Goal: Task Accomplishment & Management: Manage account settings

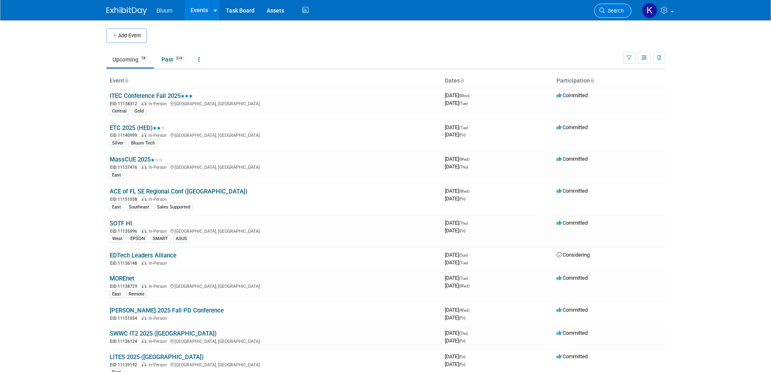
click at [609, 13] on span "Search" at bounding box center [614, 11] width 19 height 6
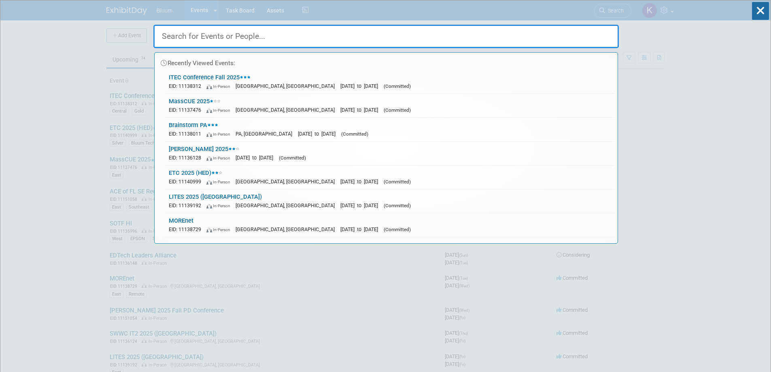
click at [307, 40] on input "text" at bounding box center [386, 36] width 466 height 23
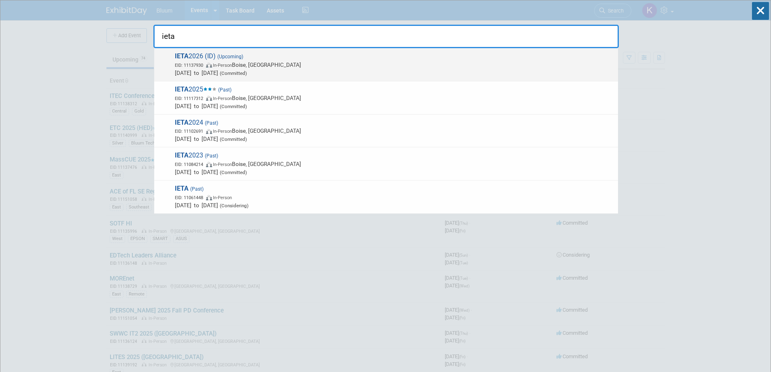
type input "ieta"
click at [219, 60] on span "IETA 2026 (ID) (Upcoming) EID: 11137930 In-Person Boise, ID Feb 4, 2026 to Feb …" at bounding box center [394, 64] width 442 height 25
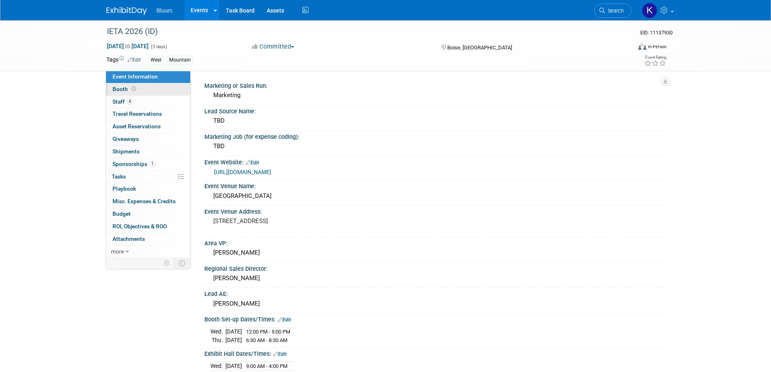
click at [122, 91] on span "Booth" at bounding box center [125, 89] width 25 height 6
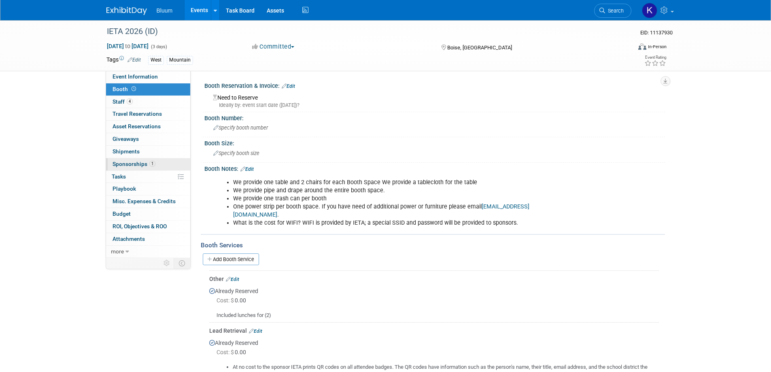
click at [136, 167] on link "1 Sponsorships 1" at bounding box center [148, 164] width 84 height 12
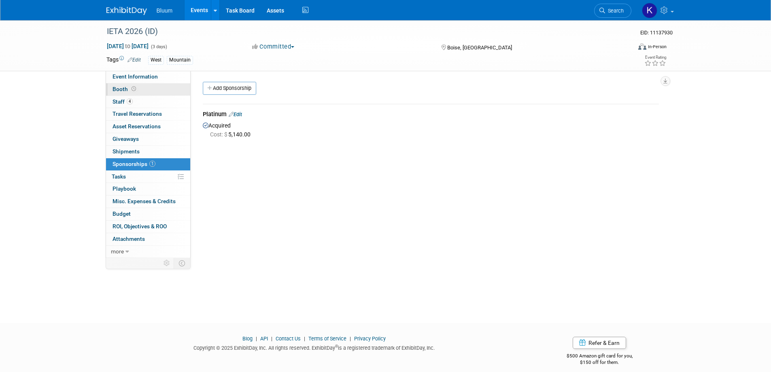
click at [122, 87] on span "Booth" at bounding box center [125, 89] width 25 height 6
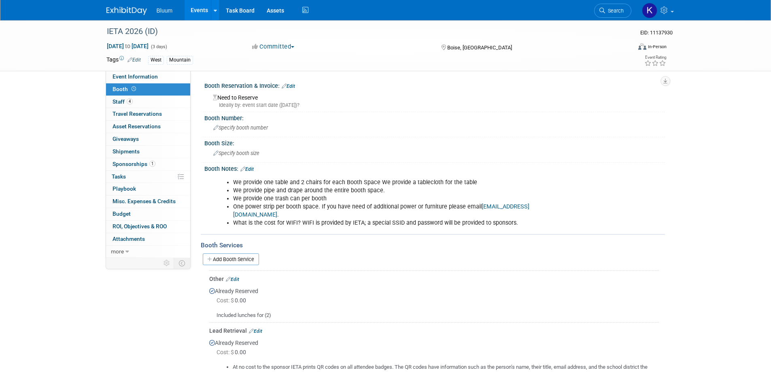
click at [290, 86] on link "Edit" at bounding box center [288, 86] width 13 height 6
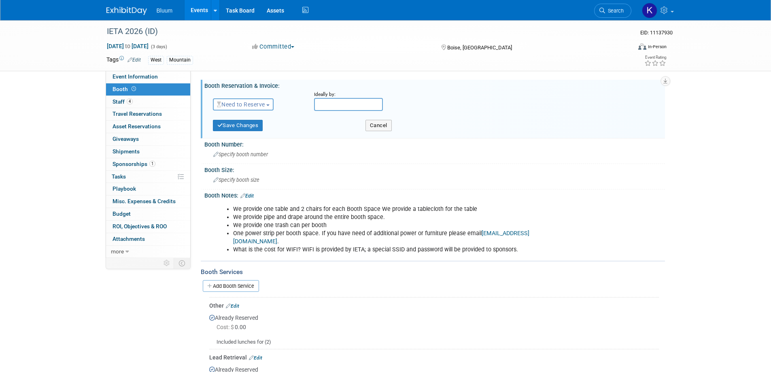
click at [250, 108] on button "Need to Reserve" at bounding box center [243, 104] width 61 height 12
click at [242, 128] on link "Reserved" at bounding box center [256, 129] width 87 height 11
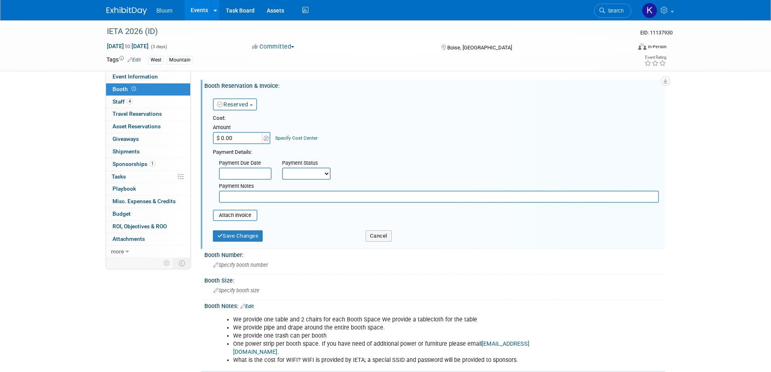
click at [245, 195] on input "text" at bounding box center [439, 197] width 440 height 12
type input "Platinum Sponsorship"
click at [242, 238] on button "Save Changes" at bounding box center [238, 235] width 50 height 11
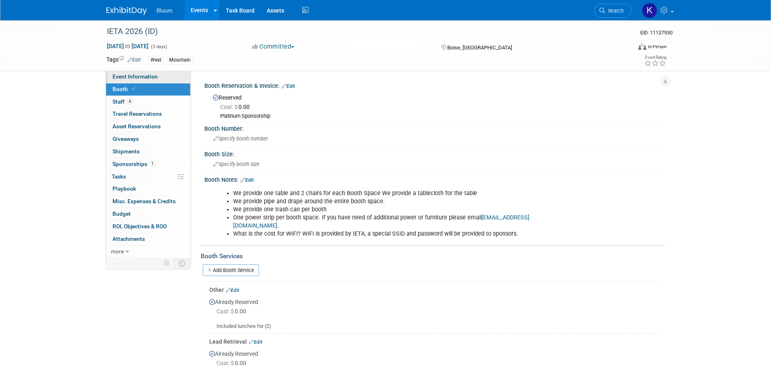
click at [140, 76] on span "Event Information" at bounding box center [135, 76] width 45 height 6
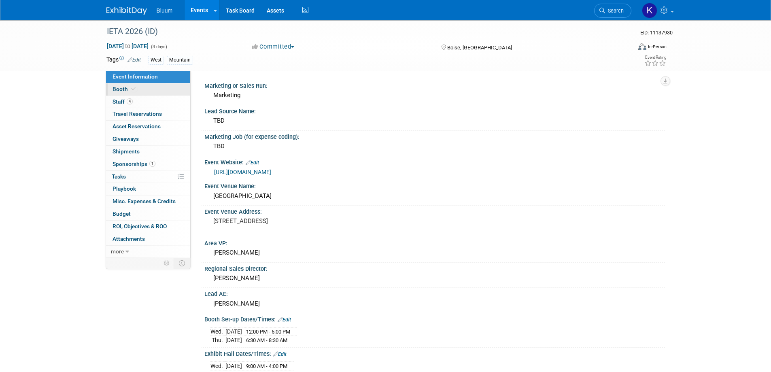
click at [119, 92] on link "Booth" at bounding box center [148, 89] width 84 height 12
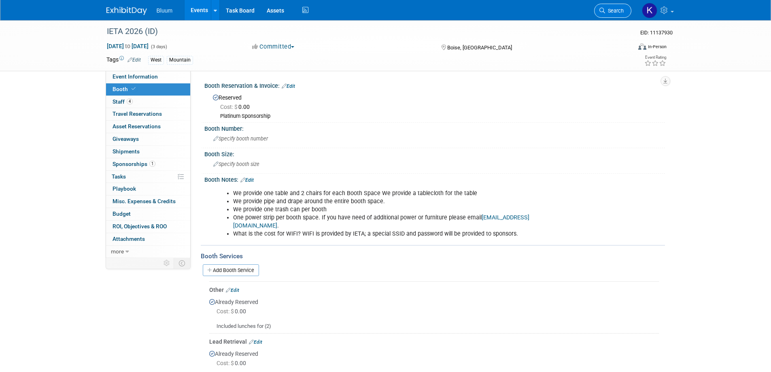
click at [614, 11] on span "Search" at bounding box center [614, 11] width 19 height 6
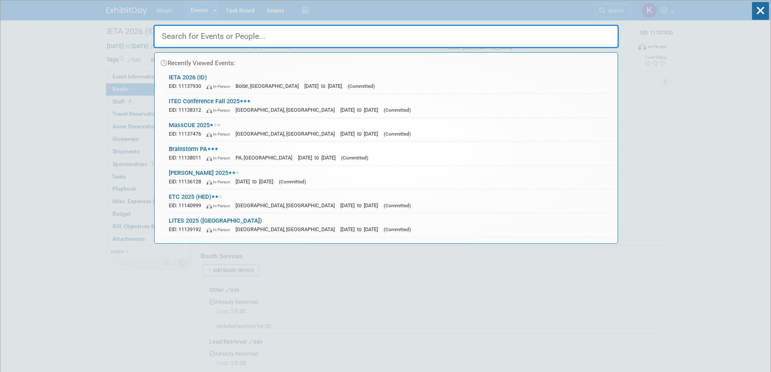
click at [276, 41] on input "text" at bounding box center [386, 36] width 466 height 23
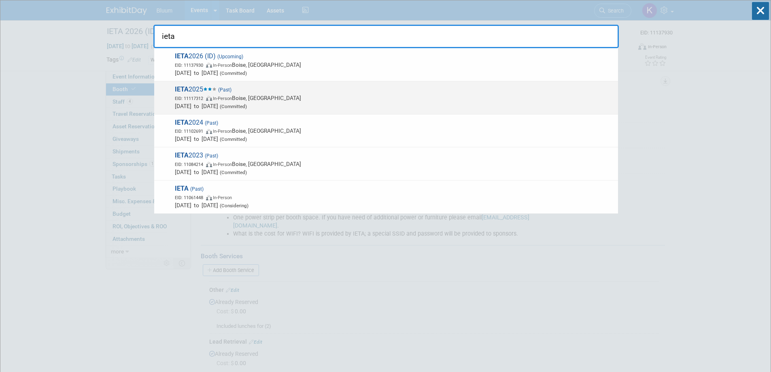
type input "ieta"
click at [196, 90] on span "IETA 2025 (Past) EID: 11117312 In-Person Boise, ID Feb 5, 2025 to Feb 7, 2025 (…" at bounding box center [394, 97] width 442 height 25
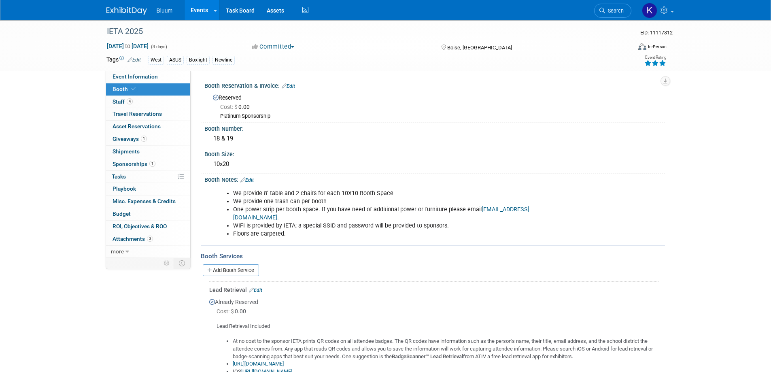
click at [611, 9] on span "Search" at bounding box center [614, 11] width 19 height 6
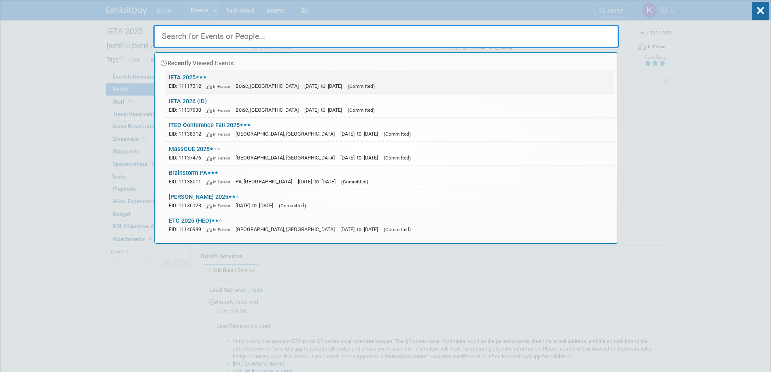
click at [186, 79] on link "IETA 2025 EID: 11117312 In-Person Boise, ID Feb 5, 2025 to Feb 7, 2025 (Committ…" at bounding box center [389, 81] width 449 height 23
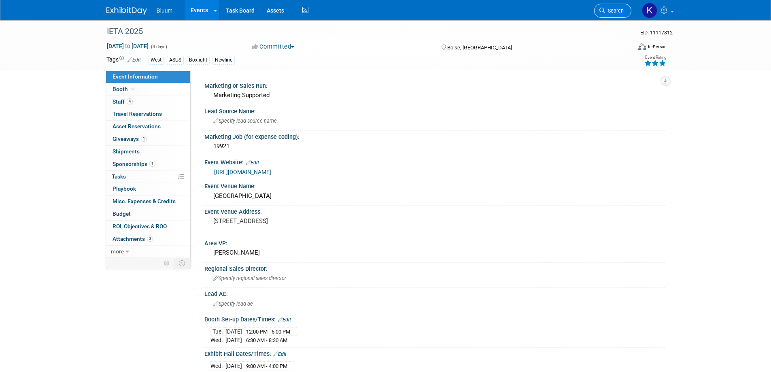
drag, startPoint x: 0, startPoint y: 0, endPoint x: 603, endPoint y: 9, distance: 602.6
click at [603, 9] on icon at bounding box center [603, 11] width 6 height 6
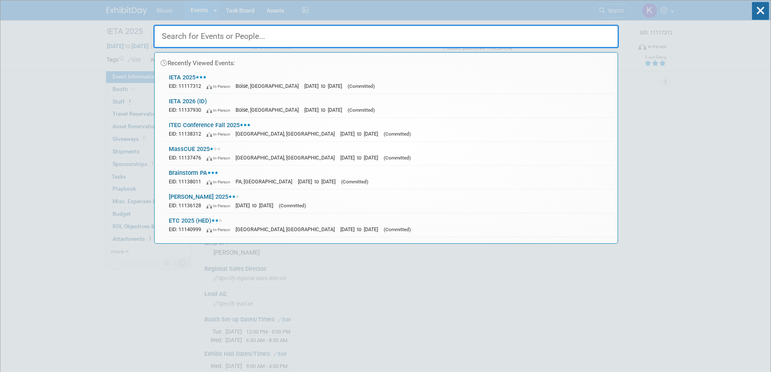
click at [215, 38] on input "text" at bounding box center [386, 36] width 466 height 23
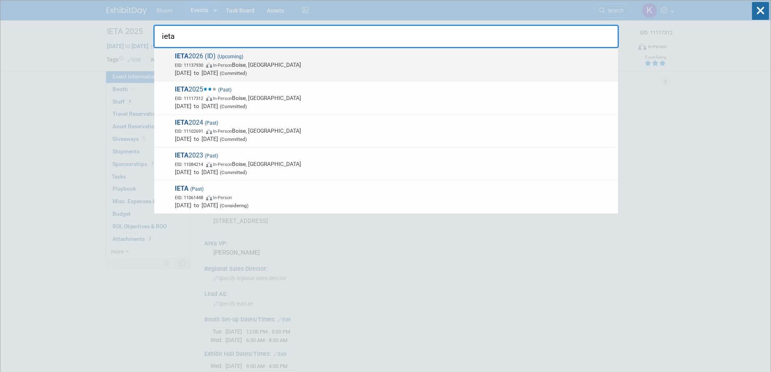
type input "ieta"
click at [203, 64] on span "EID: 11137930" at bounding box center [190, 65] width 31 height 5
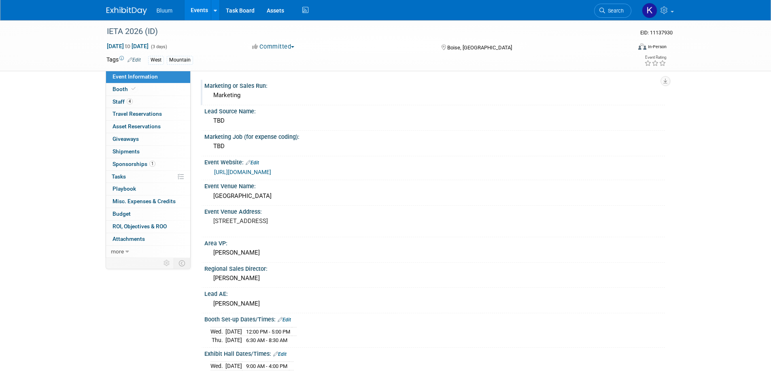
click at [325, 83] on div "Marketing or Sales Run:" at bounding box center [434, 85] width 461 height 10
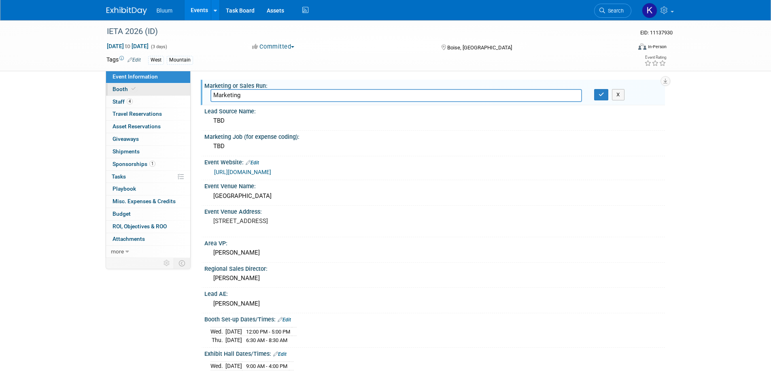
click at [125, 92] on span "Booth" at bounding box center [125, 89] width 25 height 6
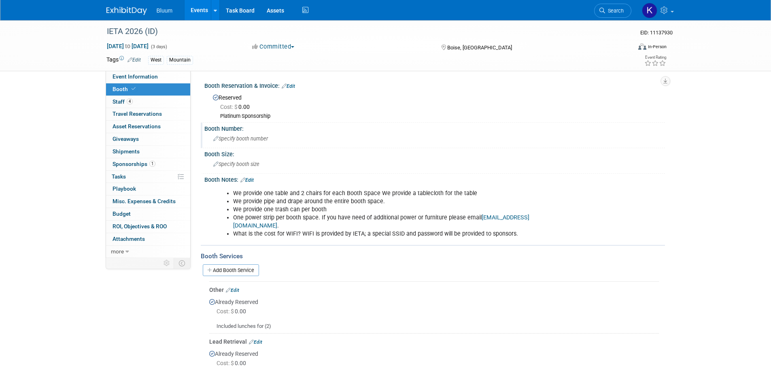
click at [250, 132] on div "Specify booth number" at bounding box center [435, 138] width 449 height 13
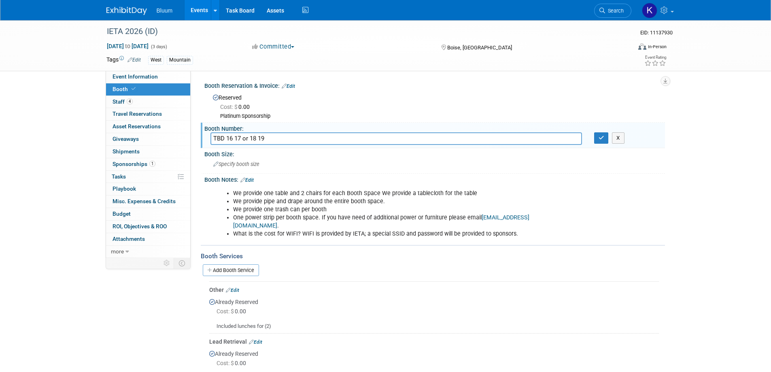
click at [225, 136] on input "TBD 16 17 or 18 19" at bounding box center [397, 138] width 372 height 13
type input "TBD Request 16 17 or 18 19"
click at [600, 135] on icon "button" at bounding box center [602, 137] width 6 height 5
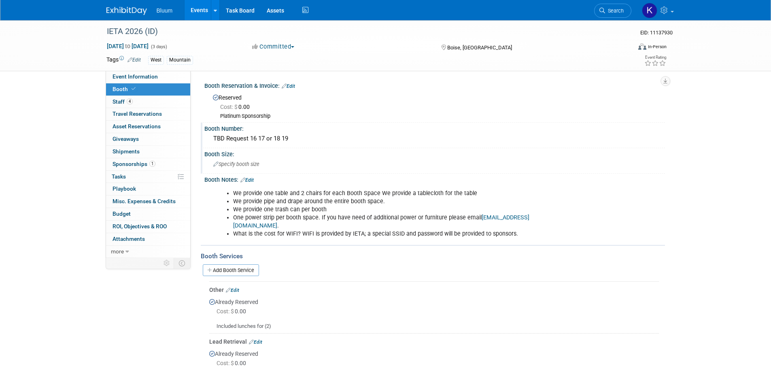
click at [244, 162] on span "Specify booth size" at bounding box center [236, 164] width 46 height 6
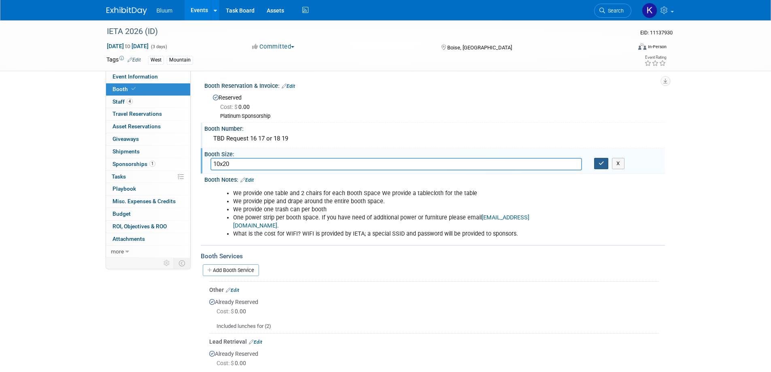
type input "10x20"
click at [604, 164] on icon "button" at bounding box center [602, 163] width 6 height 5
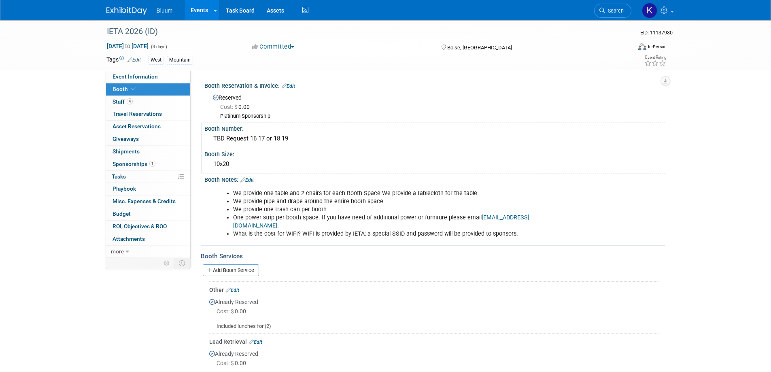
click at [249, 179] on link "Edit" at bounding box center [247, 180] width 13 height 6
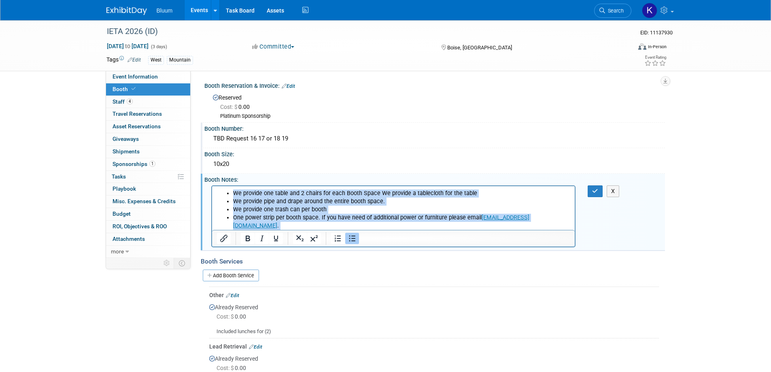
drag, startPoint x: 234, startPoint y: 192, endPoint x: 488, endPoint y: 229, distance: 256.6
click at [488, 229] on ul "We provide one table and 2 chairs for each Booth Space We provide a tablecloth …" at bounding box center [394, 213] width 354 height 49
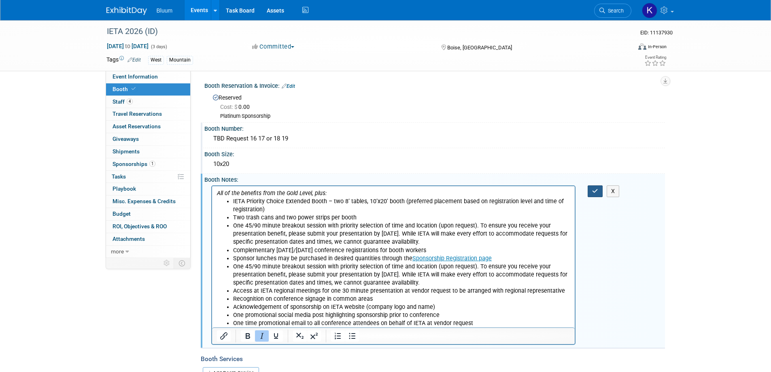
click at [598, 191] on icon "button" at bounding box center [595, 191] width 6 height 6
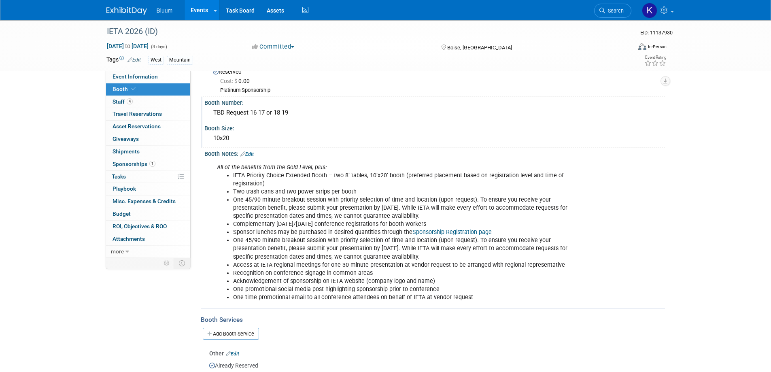
scroll to position [40, 0]
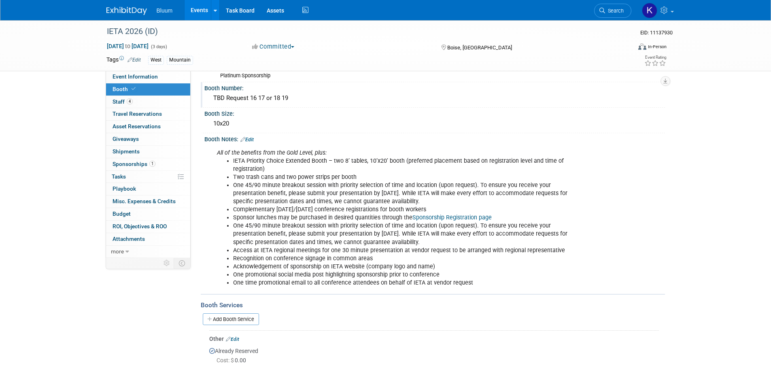
drag, startPoint x: 234, startPoint y: 226, endPoint x: 469, endPoint y: 240, distance: 235.3
click at [469, 240] on li "One 45/90 minute breakout session with priority selection of time and location …" at bounding box center [402, 234] width 338 height 24
click at [254, 139] on link "Edit" at bounding box center [247, 140] width 13 height 6
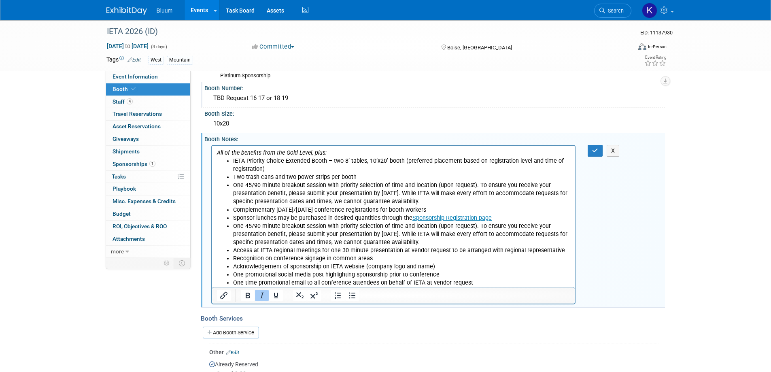
scroll to position [0, 0]
drag, startPoint x: 230, startPoint y: 225, endPoint x: 486, endPoint y: 241, distance: 256.4
click at [486, 241] on ul "IETA Priority Choice Extended Booth – two 8’ tables, 10’x20’ booth (preferred p…" at bounding box center [394, 222] width 354 height 130
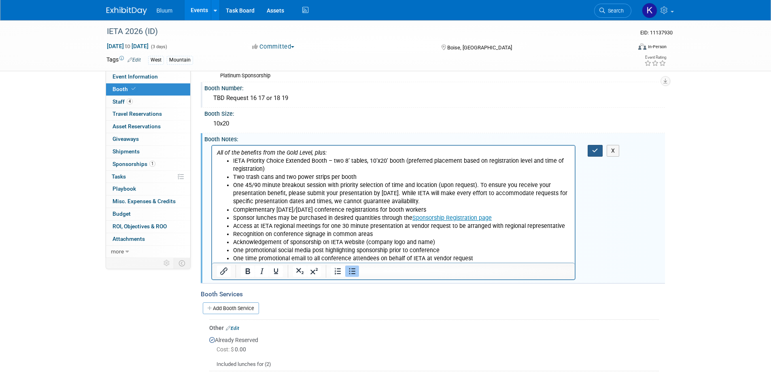
click at [598, 151] on icon "button" at bounding box center [595, 151] width 6 height 6
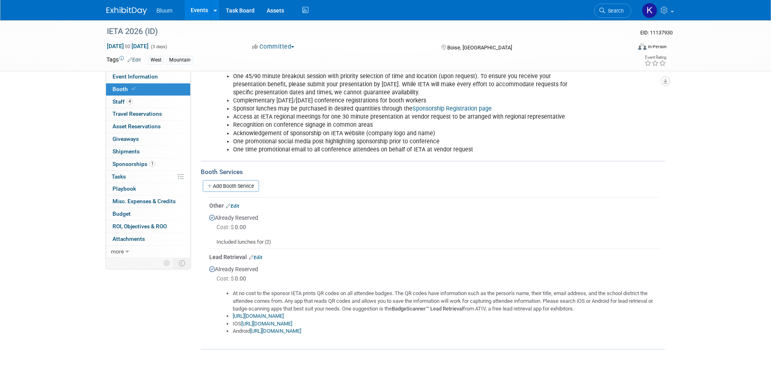
scroll to position [215, 0]
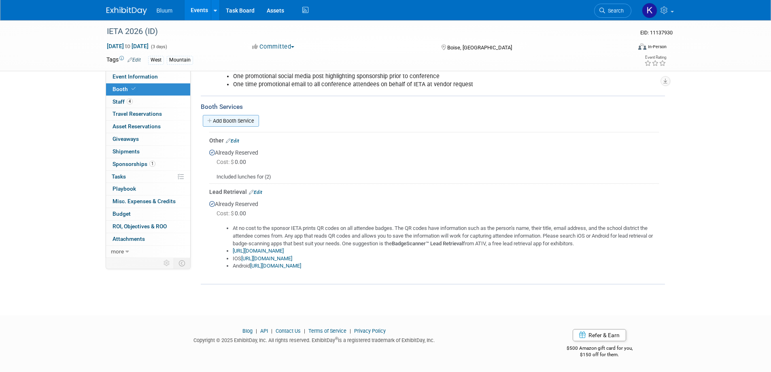
click at [238, 124] on link "Add Booth Service" at bounding box center [231, 121] width 56 height 12
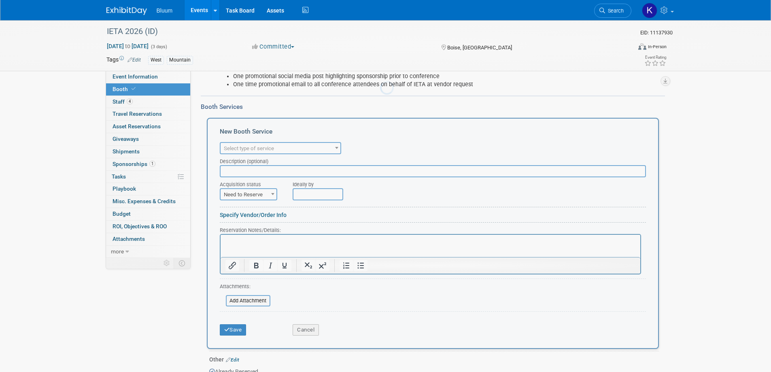
scroll to position [0, 0]
click at [275, 147] on span "Select type of service" at bounding box center [281, 148] width 120 height 11
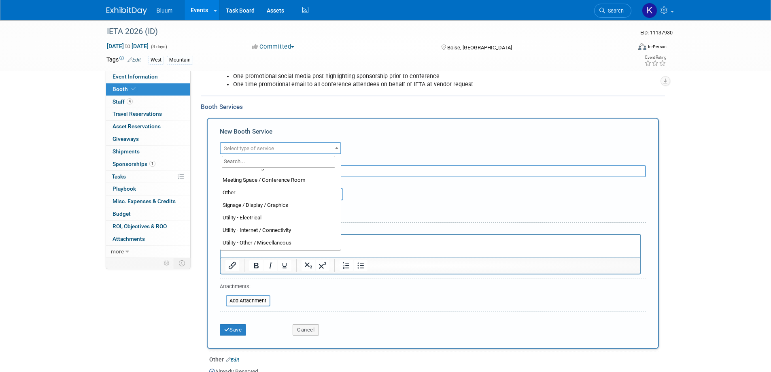
scroll to position [202, 0]
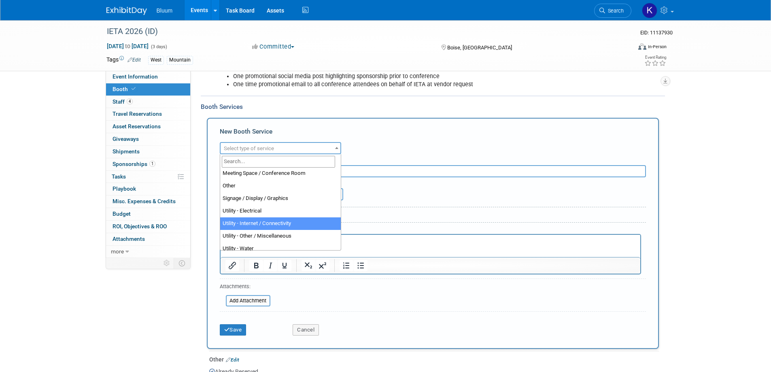
select select "18"
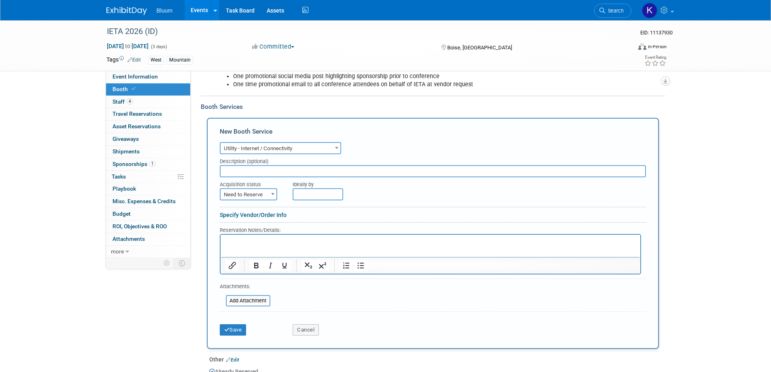
click at [248, 239] on p "Rich Text Area. Press ALT-0 for help." at bounding box center [430, 242] width 411 height 8
click at [248, 239] on p "Install" at bounding box center [430, 242] width 411 height 8
click at [239, 329] on button "Save" at bounding box center [233, 329] width 27 height 11
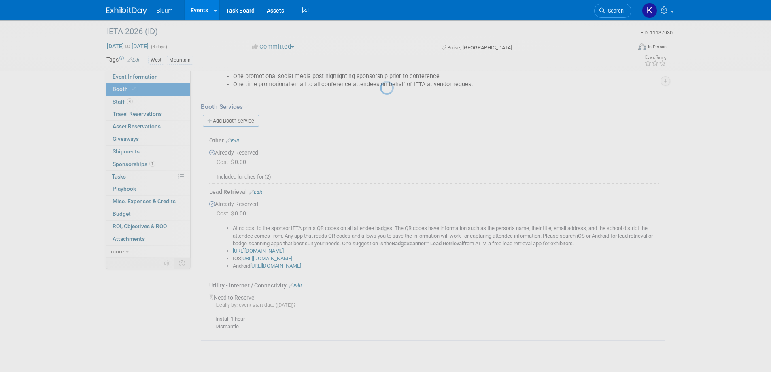
scroll to position [271, 0]
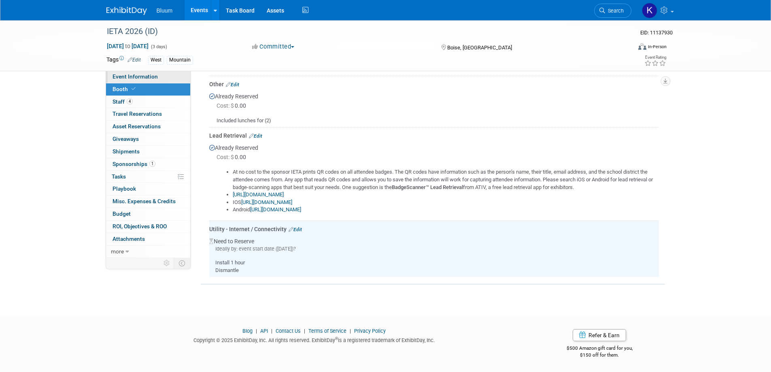
click at [129, 75] on span "Event Information" at bounding box center [135, 76] width 45 height 6
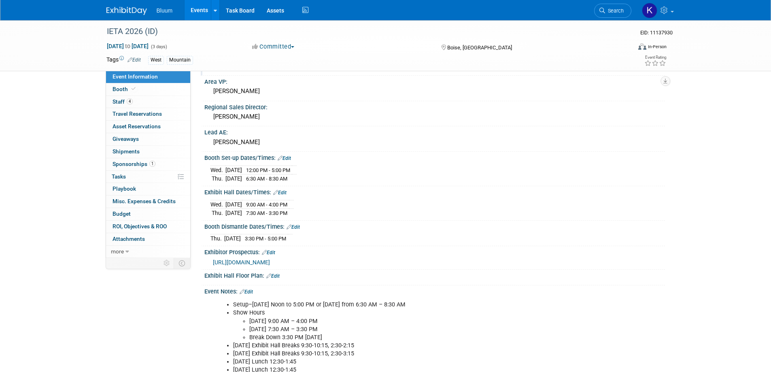
scroll to position [162, 0]
click at [122, 90] on span "Booth" at bounding box center [125, 89] width 25 height 6
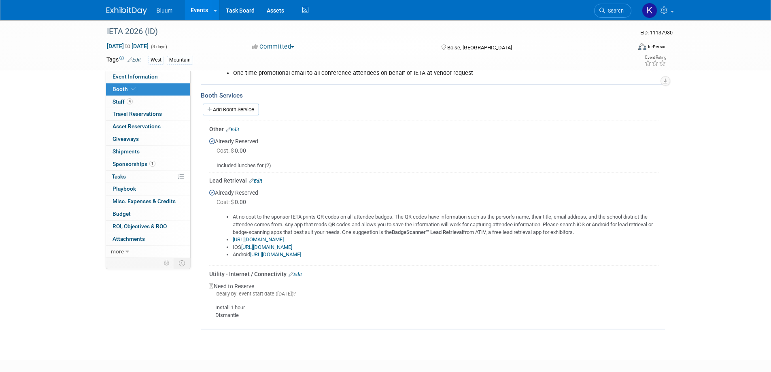
scroll to position [271, 0]
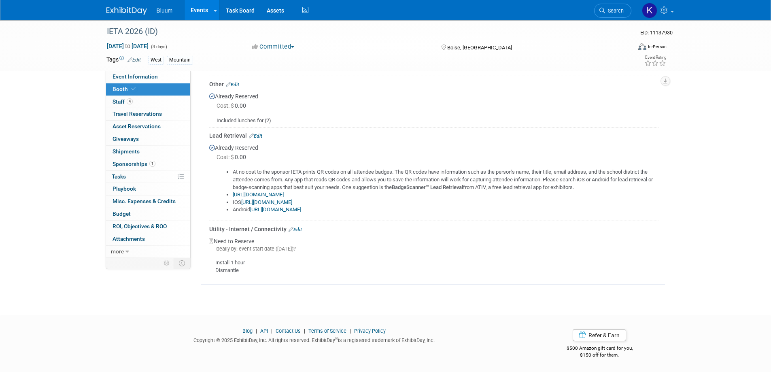
click at [299, 226] on div "Utility - Internet / Connectivity Edit" at bounding box center [434, 229] width 450 height 8
click at [297, 229] on link "Edit" at bounding box center [295, 230] width 13 height 6
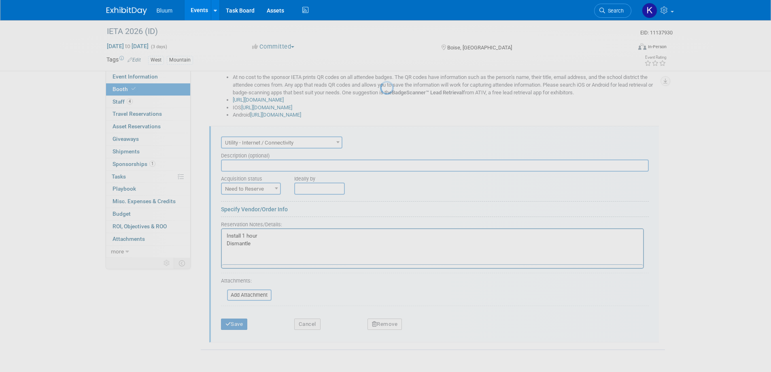
scroll to position [400, 0]
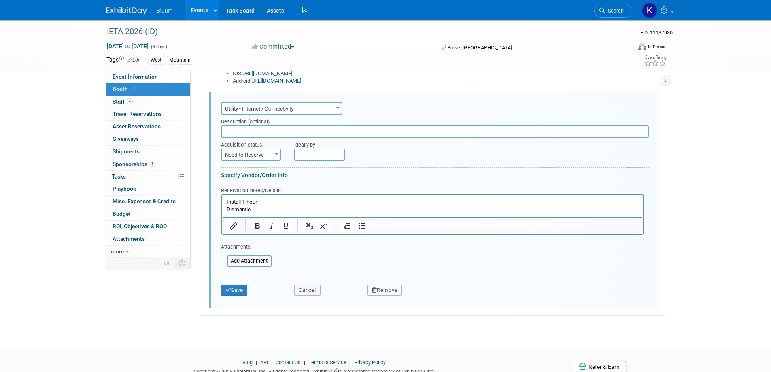
click at [263, 210] on p "Install 1 hour Dismantle" at bounding box center [432, 205] width 412 height 15
drag, startPoint x: 225, startPoint y: 201, endPoint x: 244, endPoint y: 195, distance: 19.9
click at [226, 201] on html "Install 1 hour Dismantle 1 hour" at bounding box center [433, 204] width 422 height 18
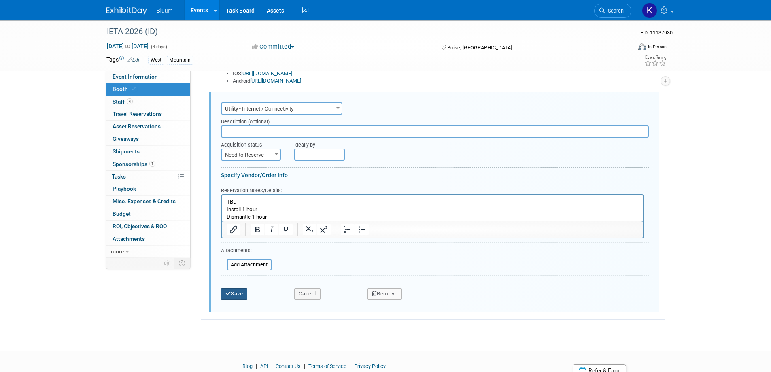
click at [236, 292] on button "Save" at bounding box center [234, 293] width 27 height 11
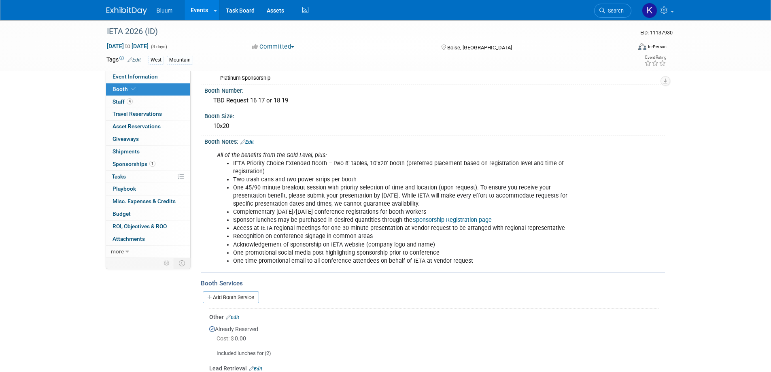
scroll to position [0, 0]
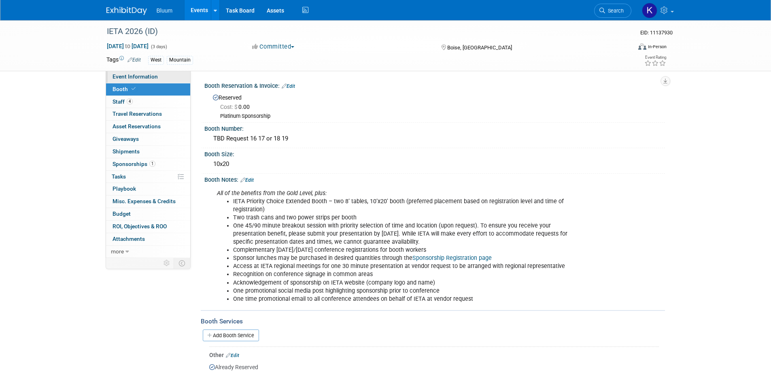
click at [134, 74] on span "Event Information" at bounding box center [135, 76] width 45 height 6
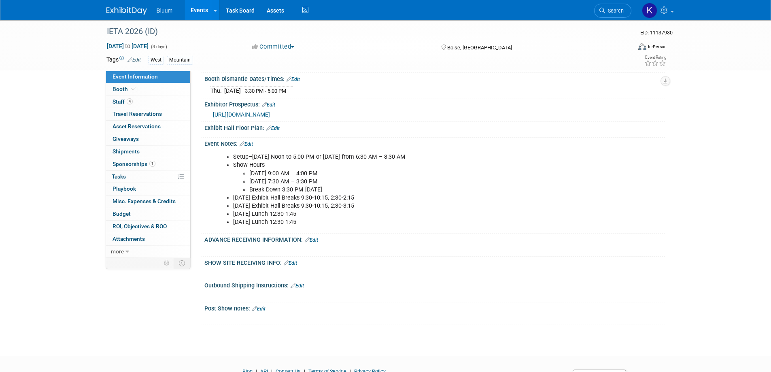
scroll to position [324, 0]
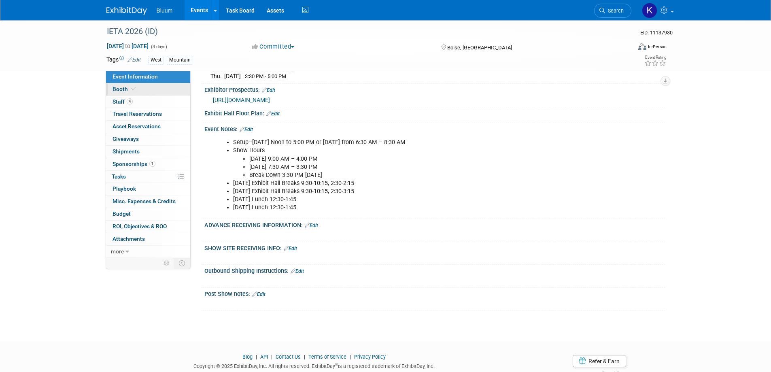
click at [117, 92] on span "Booth" at bounding box center [125, 89] width 25 height 6
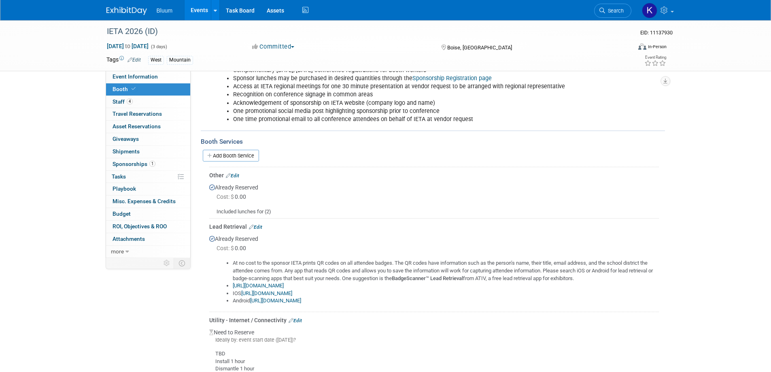
scroll to position [157, 0]
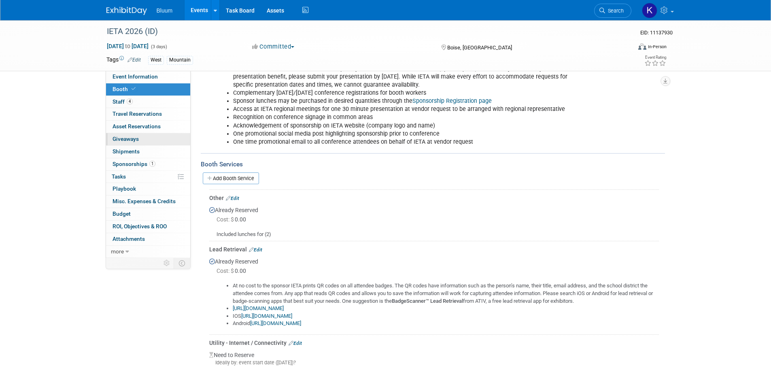
click at [128, 142] on span "Giveaways 0" at bounding box center [126, 139] width 26 height 6
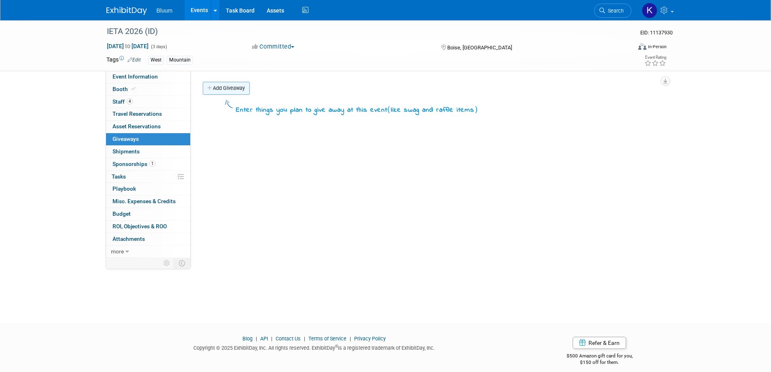
click at [221, 85] on link "Add Giveaway" at bounding box center [226, 88] width 47 height 13
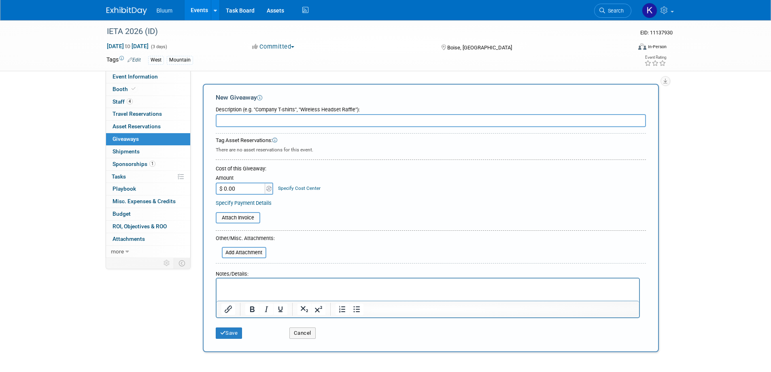
click at [250, 285] on p "Rich Text Area. Press ALT-0 for help." at bounding box center [427, 286] width 413 height 8
click at [228, 332] on button "Save" at bounding box center [229, 333] width 27 height 11
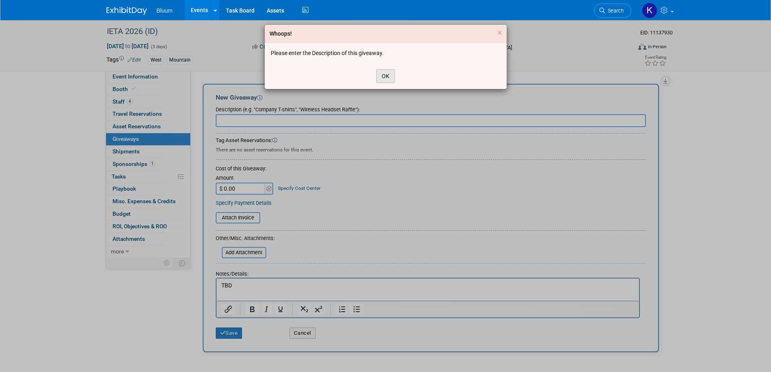
click at [387, 79] on button "OK" at bounding box center [386, 76] width 19 height 14
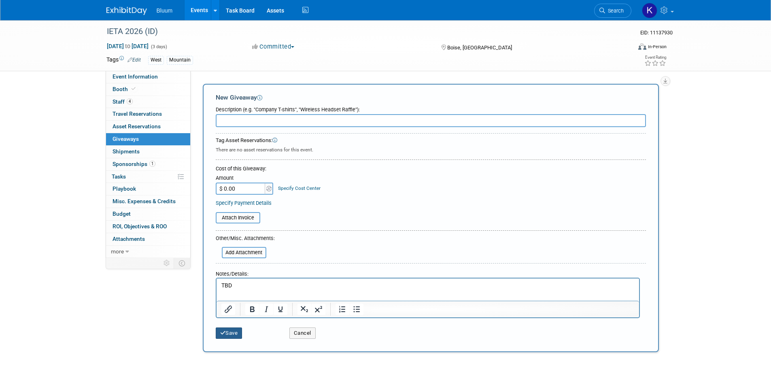
click at [226, 332] on button "Save" at bounding box center [229, 333] width 27 height 11
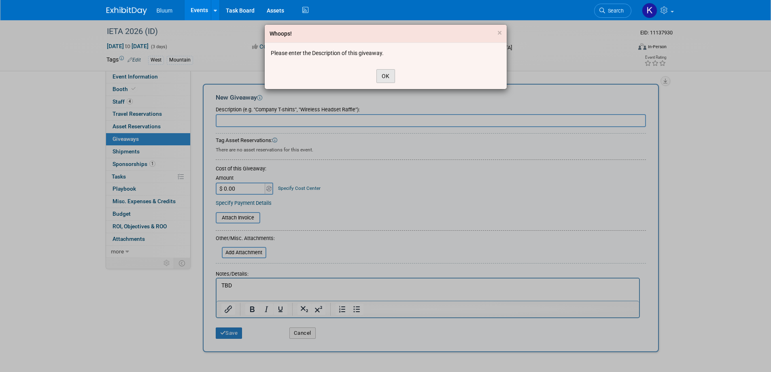
click at [383, 72] on button "OK" at bounding box center [386, 76] width 19 height 14
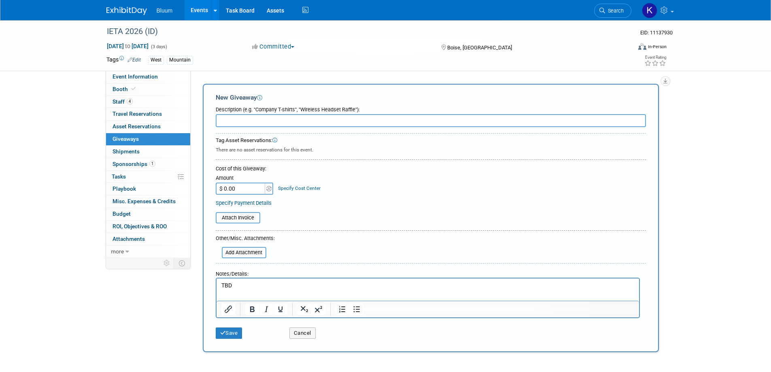
click at [285, 119] on input "text" at bounding box center [431, 120] width 430 height 13
type input "Raffle"
drag, startPoint x: 236, startPoint y: 337, endPoint x: 237, endPoint y: 329, distance: 7.8
click at [236, 336] on button "Save" at bounding box center [229, 333] width 27 height 11
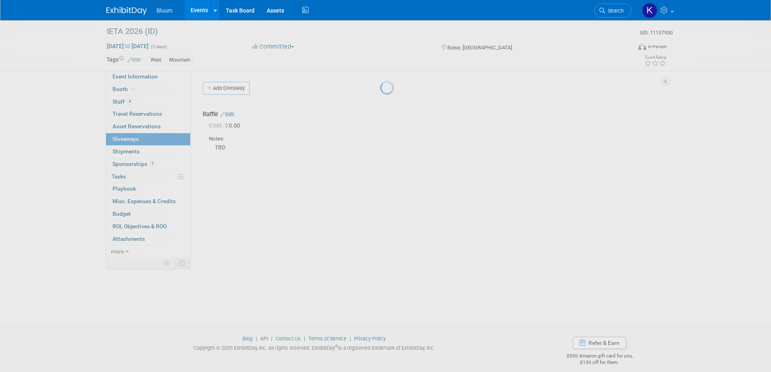
scroll to position [8, 0]
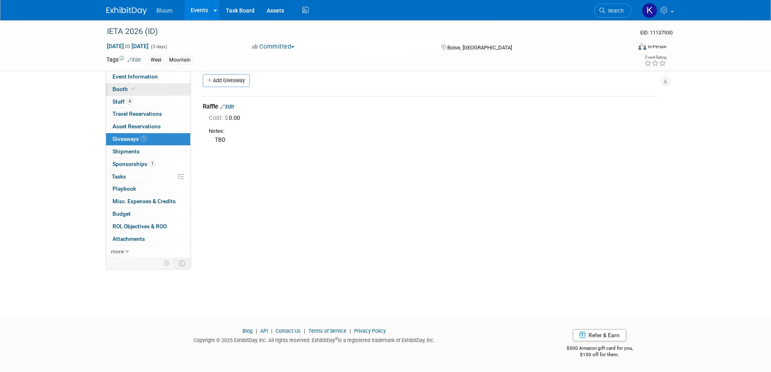
click at [117, 90] on span "Booth" at bounding box center [125, 89] width 25 height 6
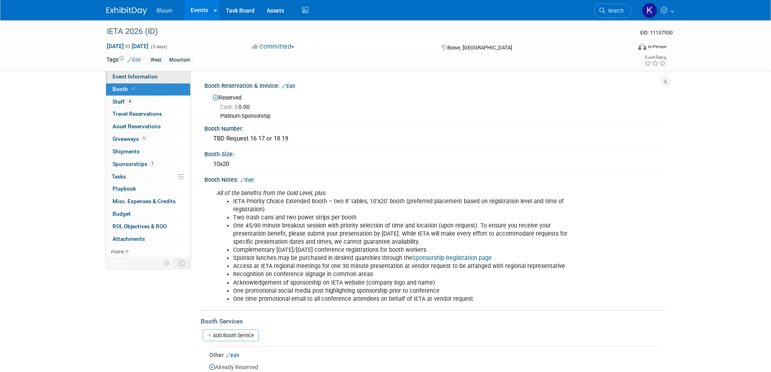
click at [130, 79] on span "Event Information" at bounding box center [135, 76] width 45 height 6
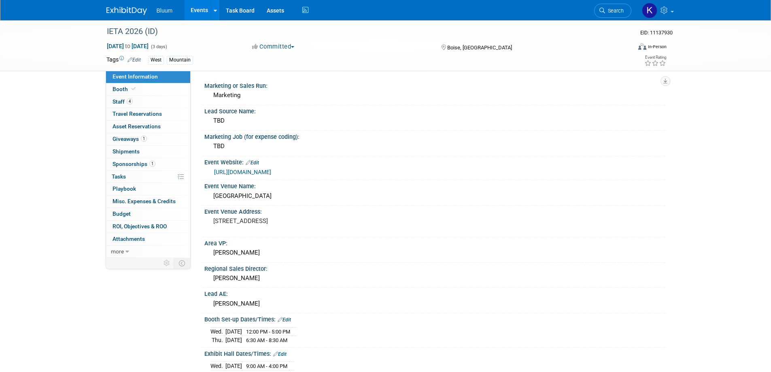
click at [197, 6] on link "Events" at bounding box center [200, 10] width 30 height 20
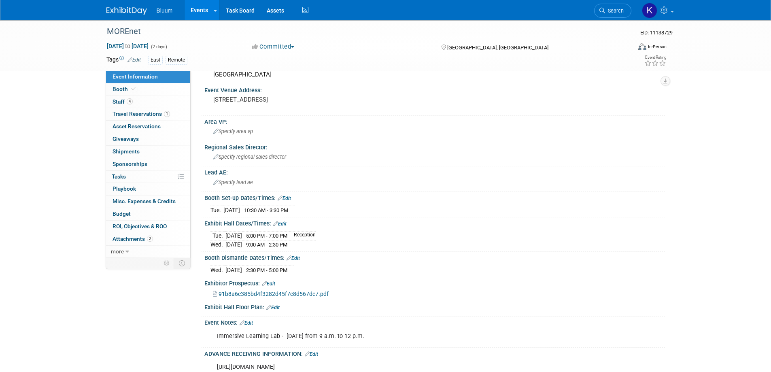
click at [189, 13] on link "Events" at bounding box center [200, 10] width 30 height 20
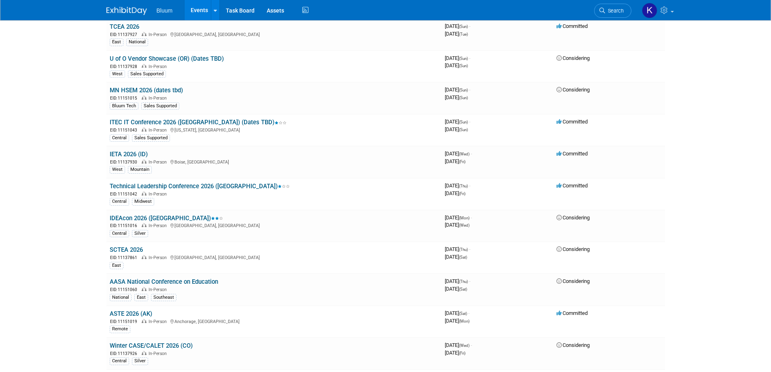
scroll to position [931, 0]
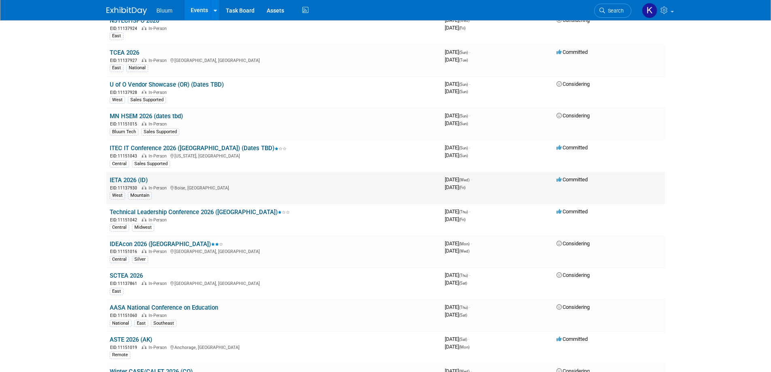
click at [126, 183] on link "IETA 2026 (ID)" at bounding box center [129, 180] width 38 height 7
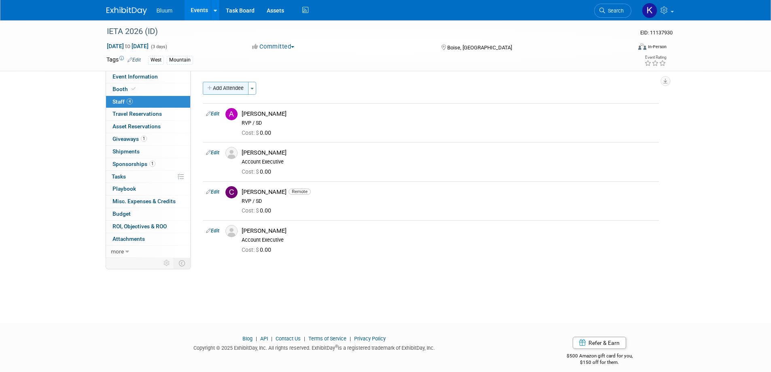
click at [226, 89] on button "Add Attendee" at bounding box center [226, 88] width 46 height 13
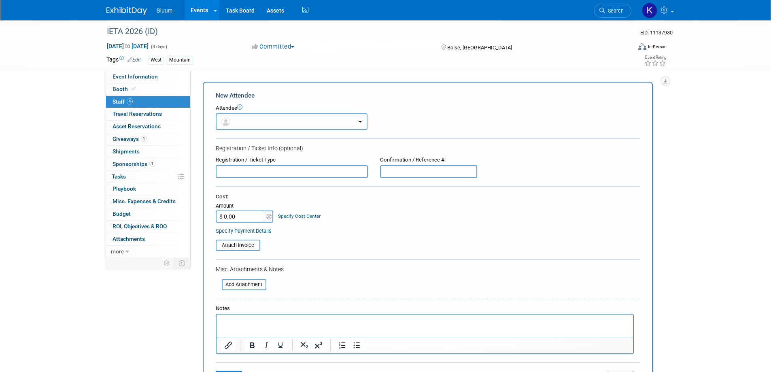
click at [278, 125] on button "button" at bounding box center [292, 121] width 152 height 17
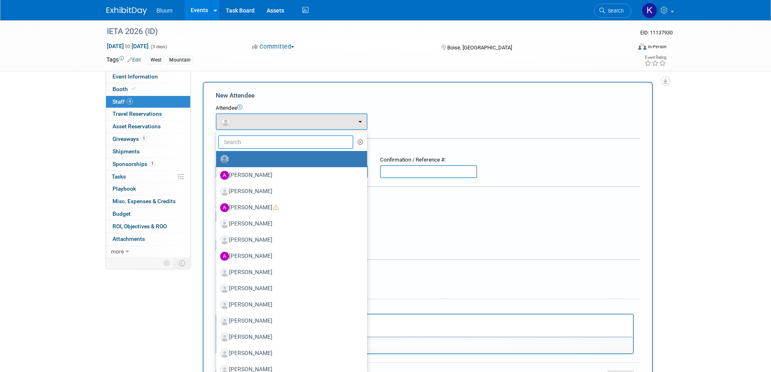
click at [250, 147] on input "text" at bounding box center [286, 142] width 136 height 14
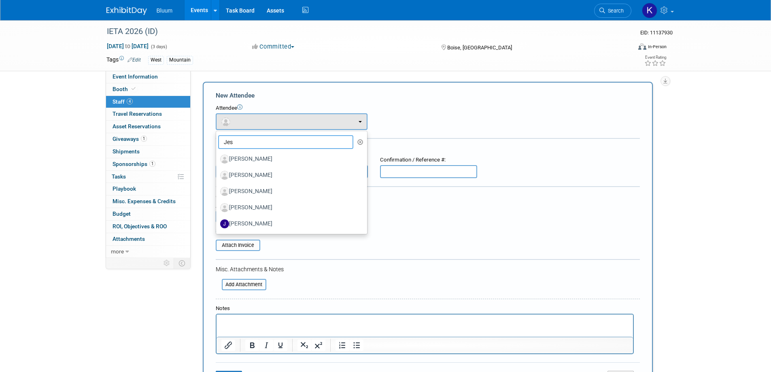
type input "Jess"
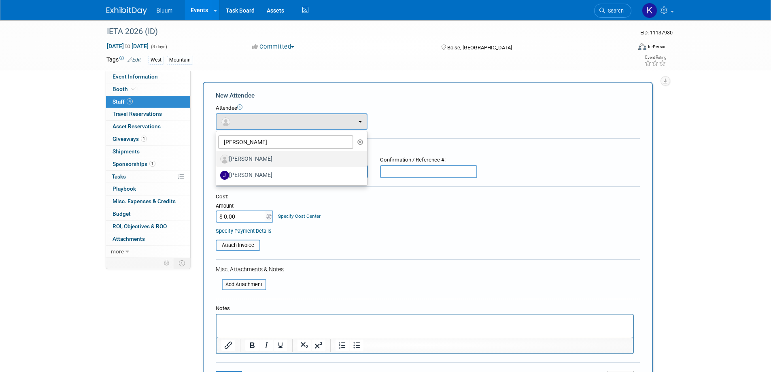
click at [250, 158] on label "[PERSON_NAME]" at bounding box center [289, 159] width 139 height 13
click at [217, 158] on input "[PERSON_NAME]" at bounding box center [214, 158] width 5 height 5
select select "16ad6b76-ae9b-458d-8a0a-68e26797f763"
select select "100"
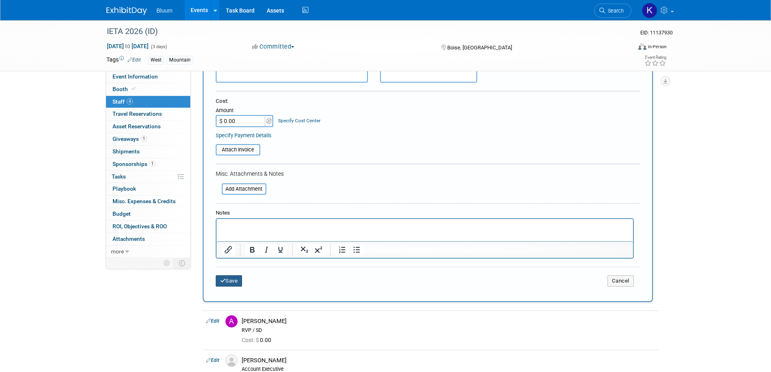
click at [232, 282] on button "Save" at bounding box center [229, 280] width 27 height 11
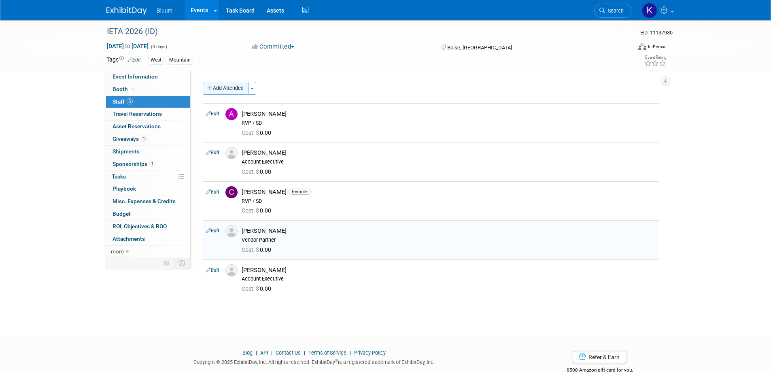
click at [242, 90] on button "Add Attendee" at bounding box center [226, 88] width 46 height 13
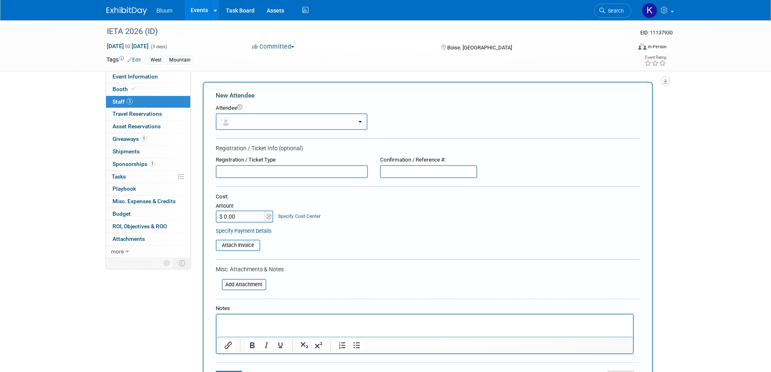
click at [267, 121] on button "button" at bounding box center [292, 121] width 152 height 17
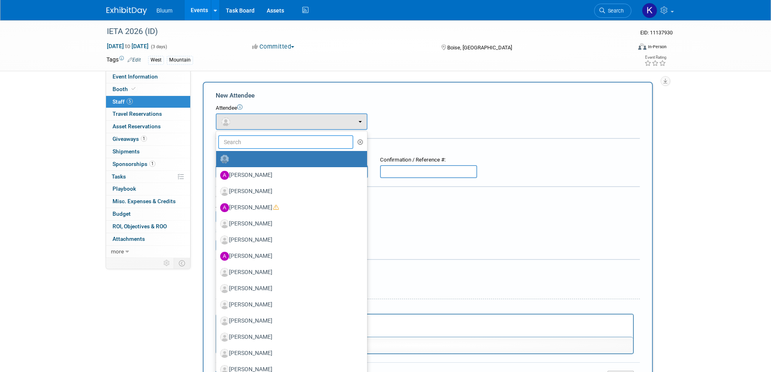
click at [254, 142] on input "text" at bounding box center [286, 142] width 136 height 14
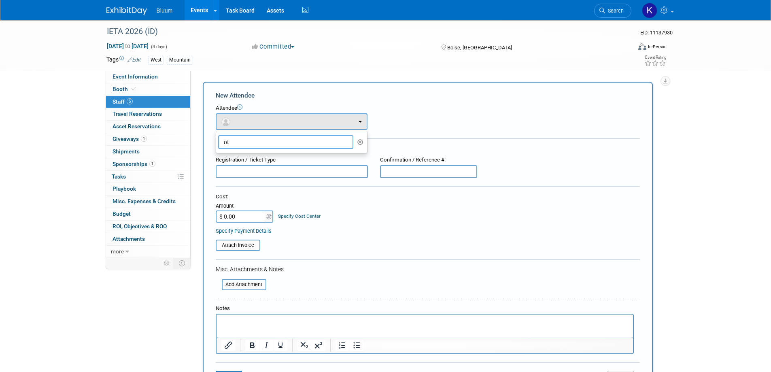
type input "o"
type input "tbd"
click at [248, 169] on input "text" at bounding box center [292, 171] width 152 height 13
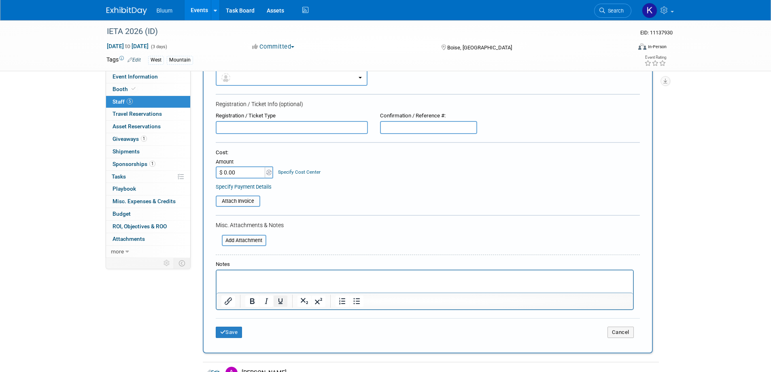
scroll to position [121, 0]
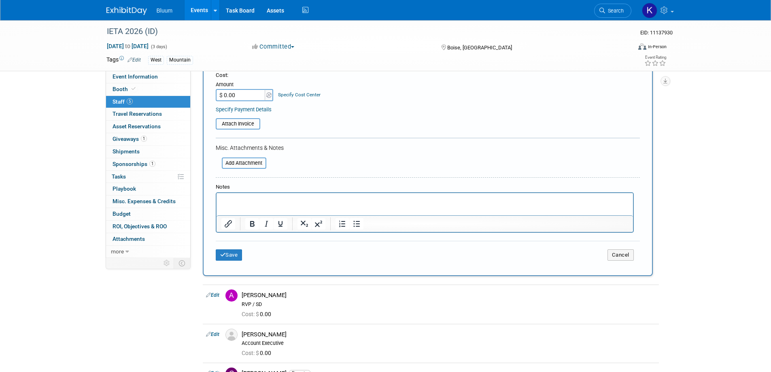
click at [248, 202] on html at bounding box center [424, 198] width 417 height 11
click at [232, 251] on button "Save" at bounding box center [229, 254] width 27 height 11
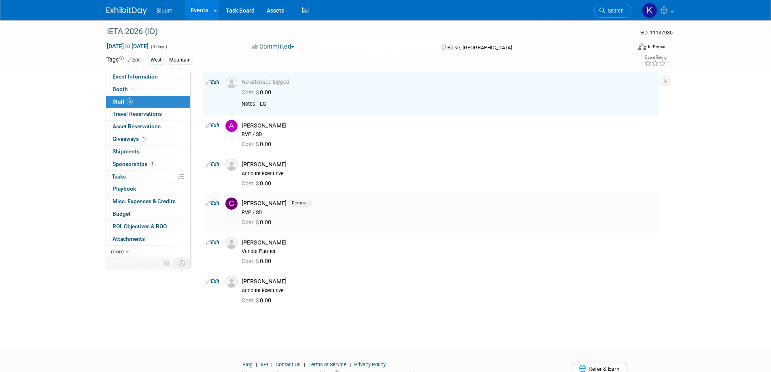
scroll to position [0, 0]
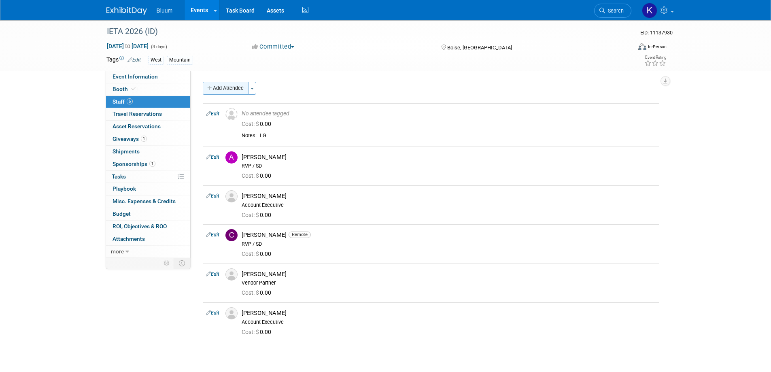
click at [229, 88] on button "Add Attendee" at bounding box center [226, 88] width 46 height 13
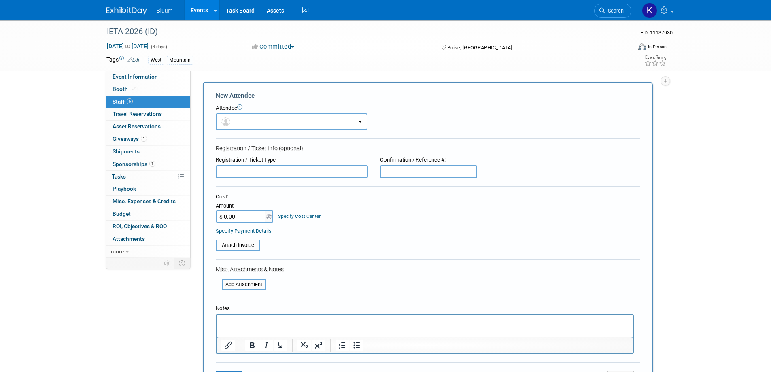
click at [232, 319] on p "Rich Text Area. Press ALT-0 for help." at bounding box center [424, 322] width 407 height 8
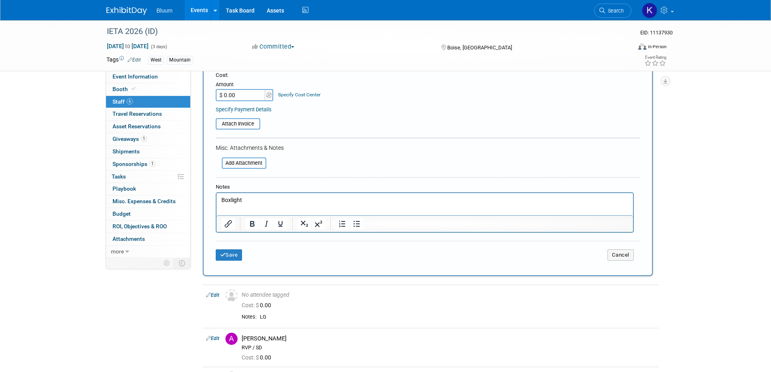
click at [232, 254] on button "Save" at bounding box center [229, 254] width 27 height 11
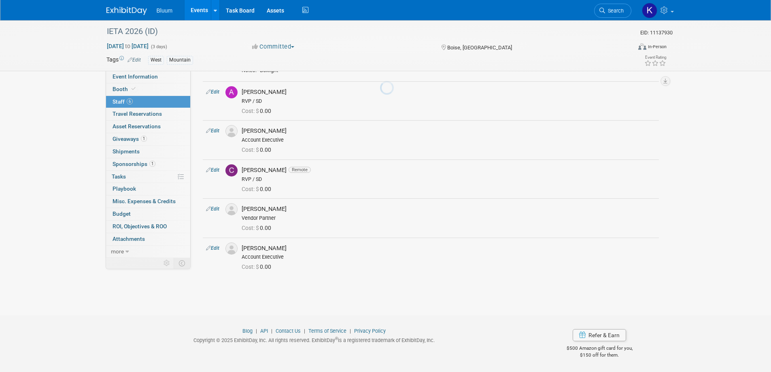
scroll to position [108, 0]
click at [132, 78] on span "Event Information" at bounding box center [135, 76] width 45 height 6
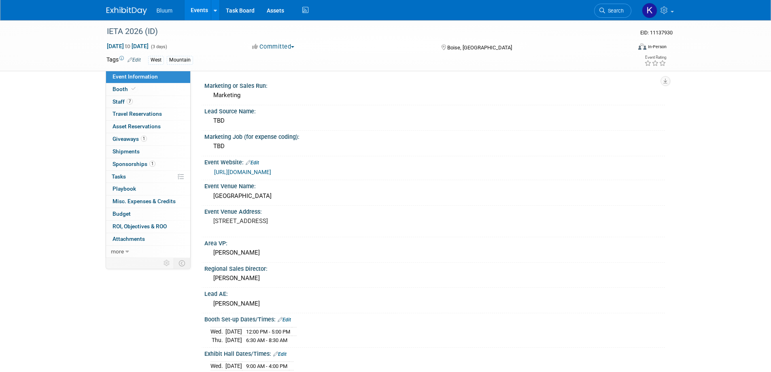
click at [204, 11] on link "Events" at bounding box center [200, 10] width 30 height 20
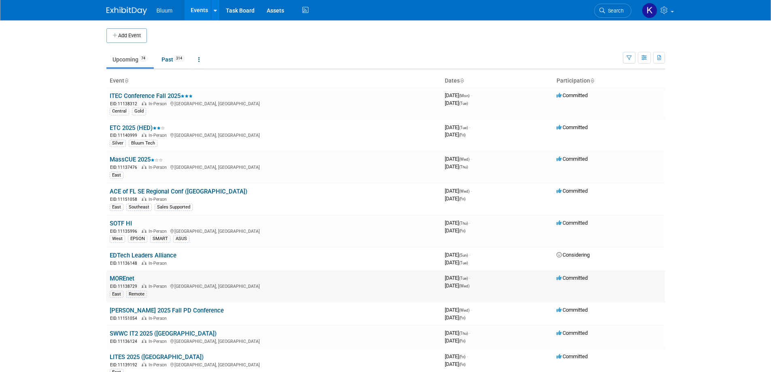
click at [114, 277] on link "MOREnet" at bounding box center [122, 278] width 25 height 7
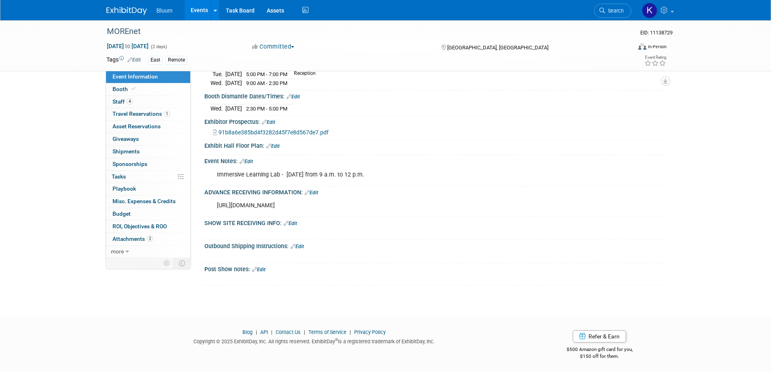
drag, startPoint x: 221, startPoint y: 204, endPoint x: 524, endPoint y: 207, distance: 302.9
click at [539, 206] on div "[URL][DOMAIN_NAME]" at bounding box center [393, 206] width 365 height 16
copy div "[URL][DOMAIN_NAME]"
click at [114, 99] on span "Staff 4" at bounding box center [123, 101] width 20 height 6
